Goal: Task Accomplishment & Management: Use online tool/utility

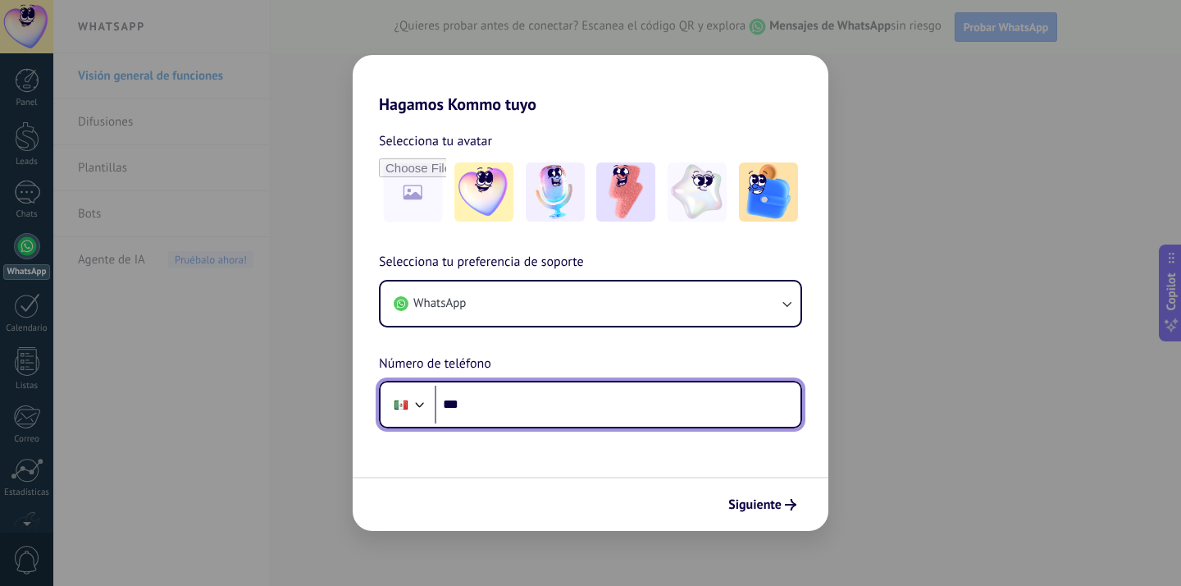
click at [526, 398] on input "***" at bounding box center [618, 405] width 366 height 38
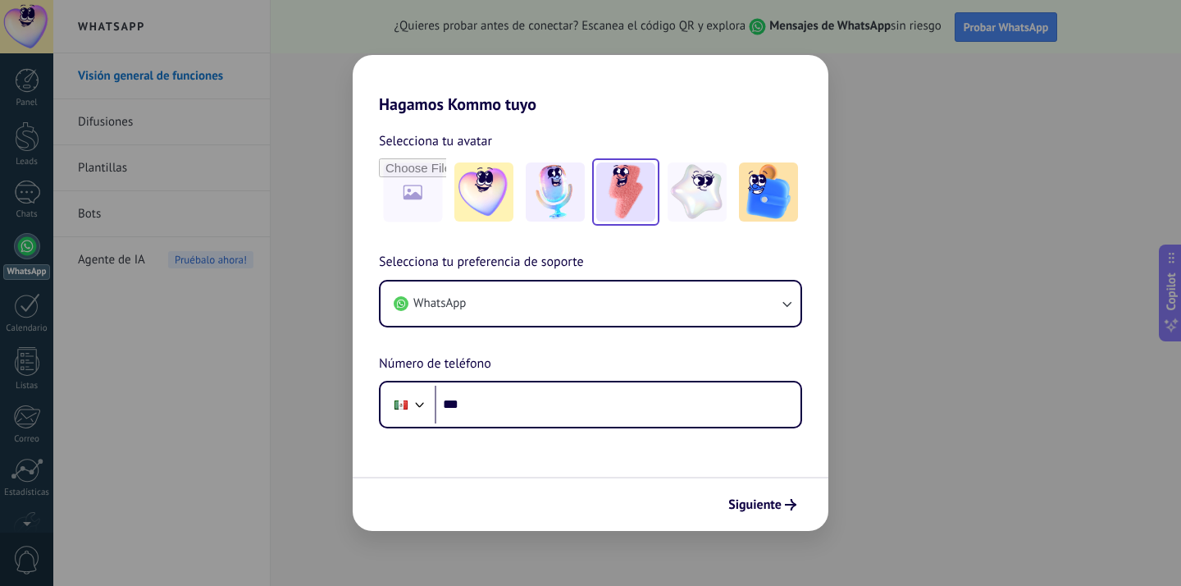
click at [623, 203] on img at bounding box center [625, 191] width 59 height 59
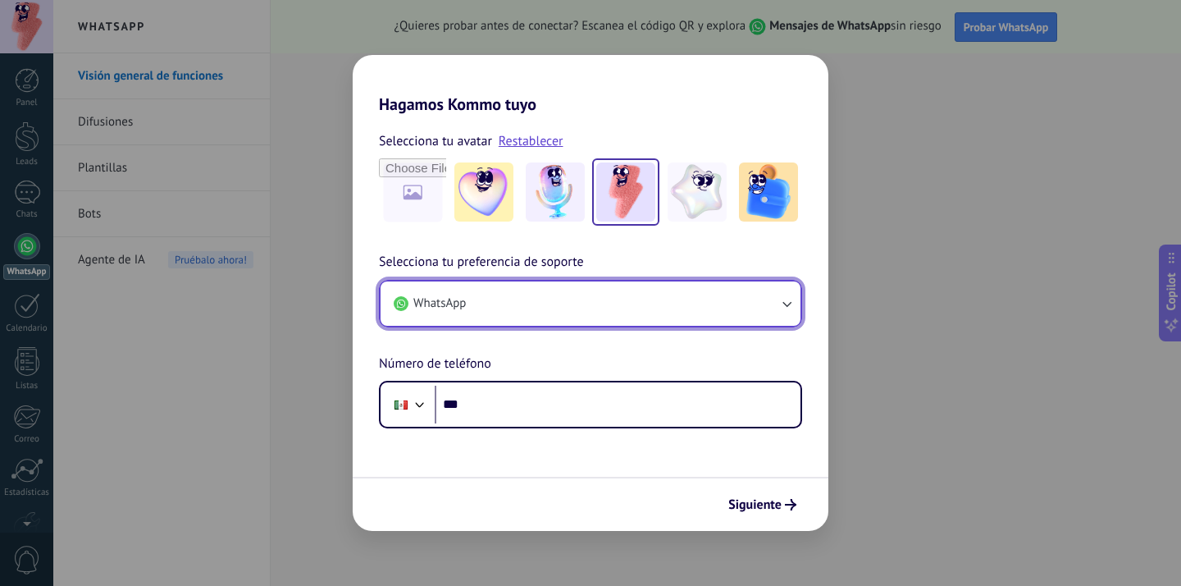
click at [533, 313] on button "WhatsApp" at bounding box center [591, 303] width 420 height 44
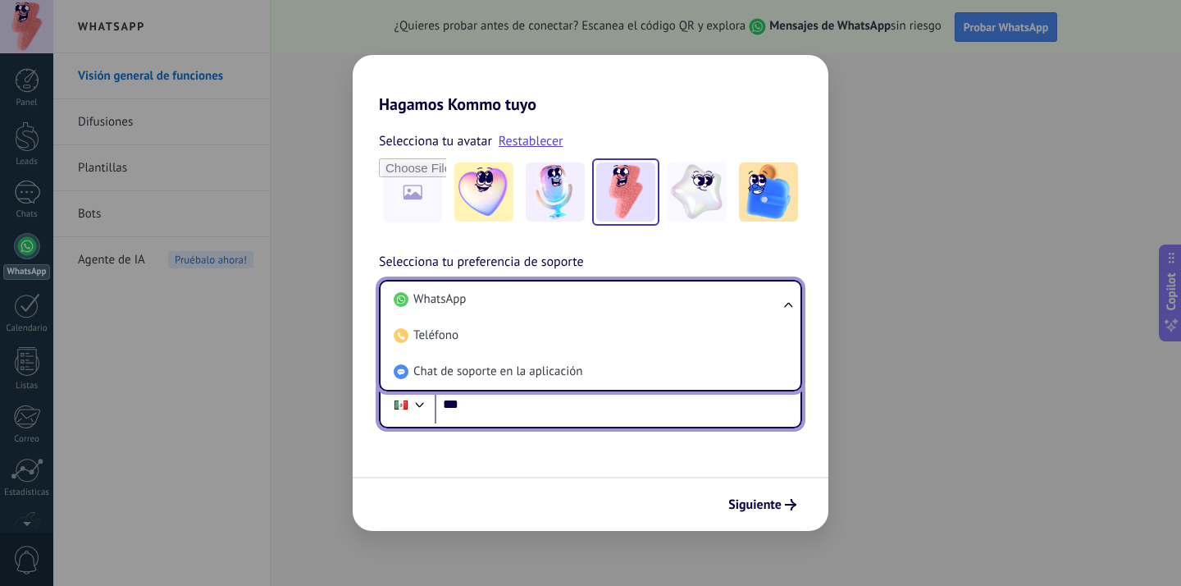
click at [578, 418] on input "***" at bounding box center [618, 405] width 366 height 38
